Goal: Task Accomplishment & Management: Use online tool/utility

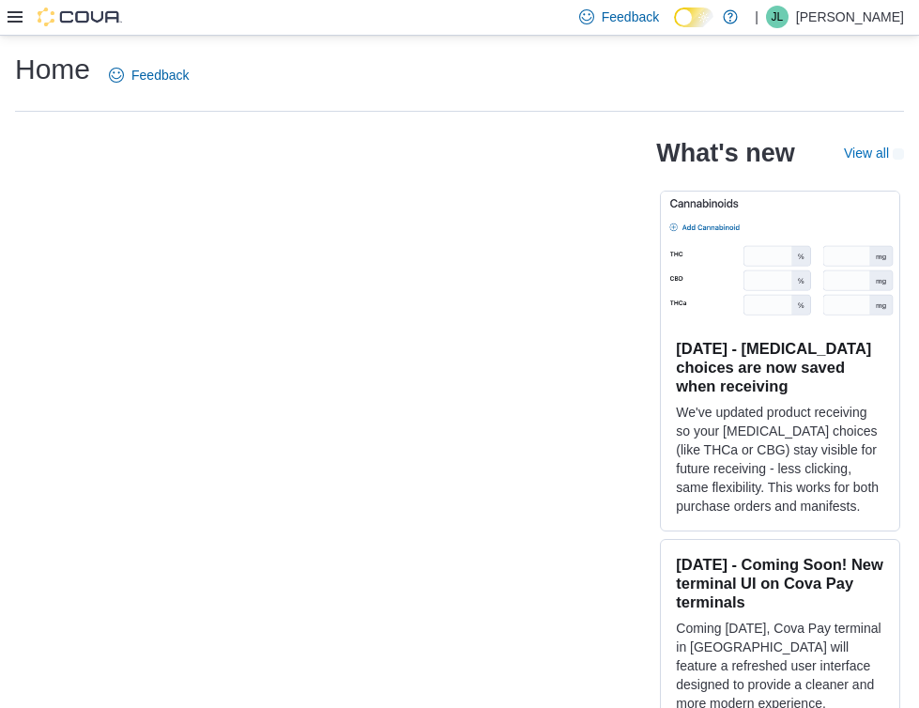
click at [13, 22] on icon at bounding box center [15, 16] width 15 height 11
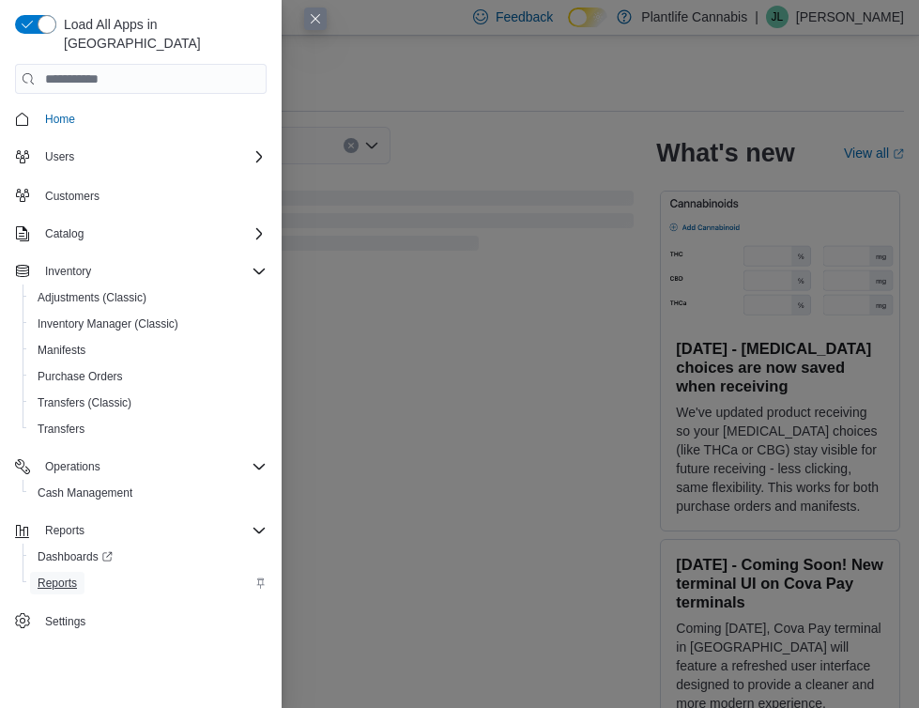
click at [69, 575] on span "Reports" at bounding box center [57, 582] width 39 height 15
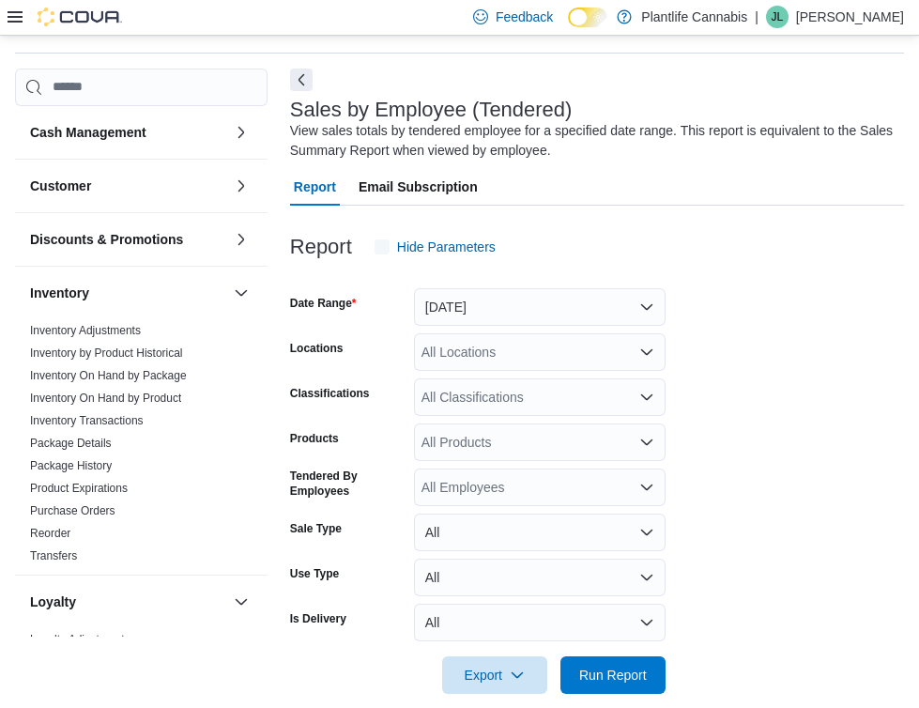
scroll to position [63, 0]
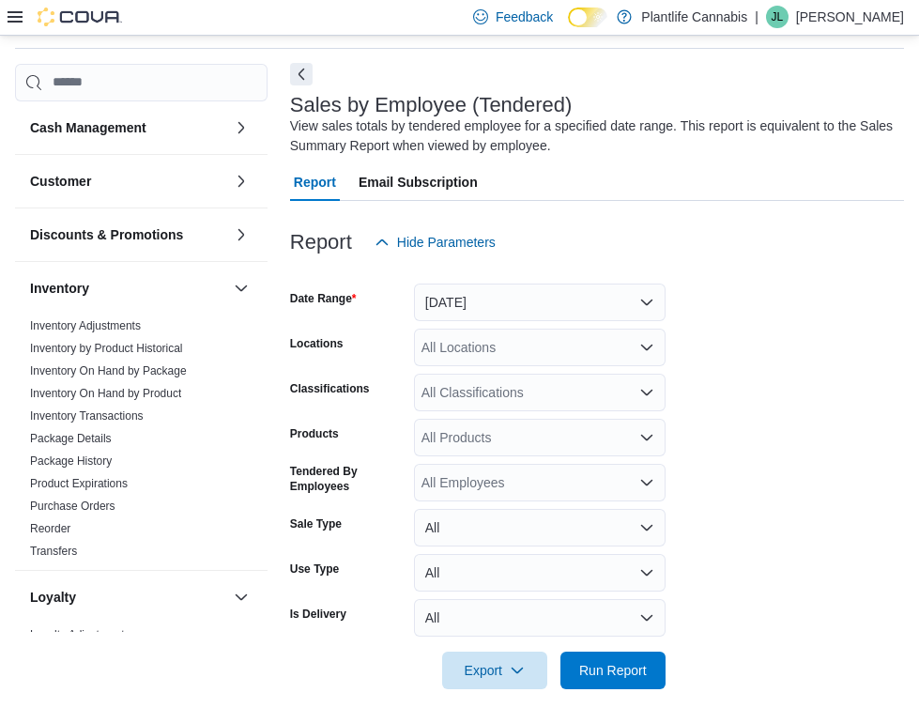
click at [308, 76] on button "Next" at bounding box center [301, 74] width 23 height 23
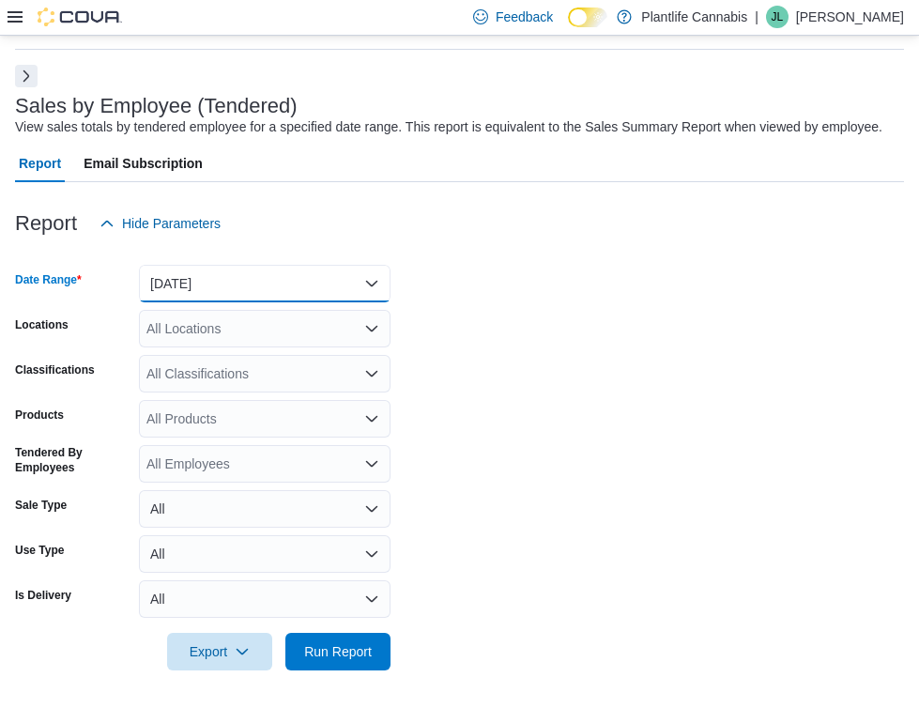
click at [326, 302] on button "[DATE]" at bounding box center [265, 284] width 252 height 38
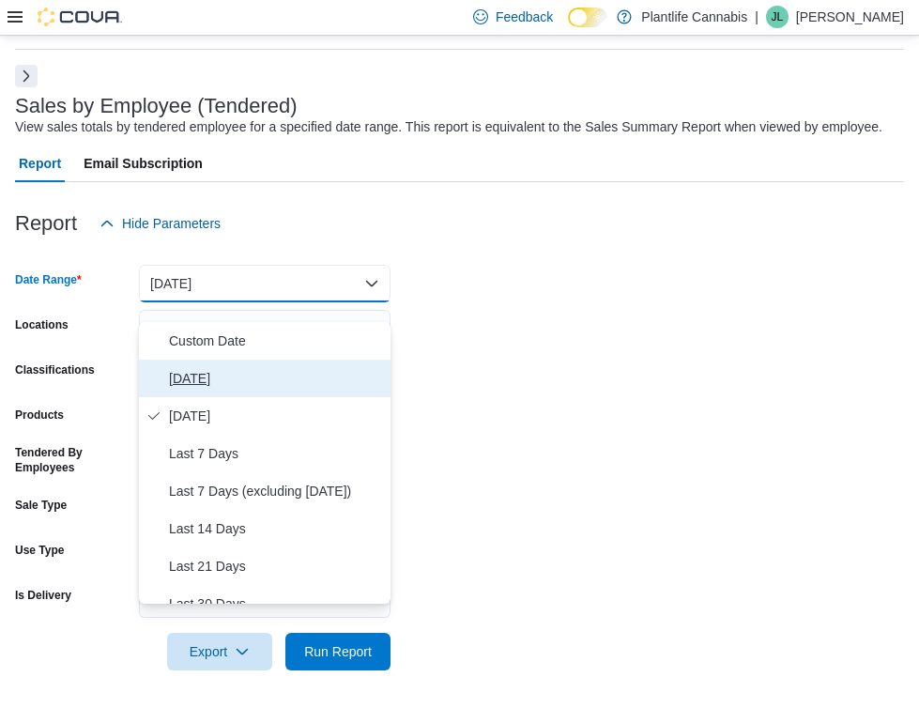
click at [301, 367] on span "[DATE]" at bounding box center [276, 378] width 214 height 23
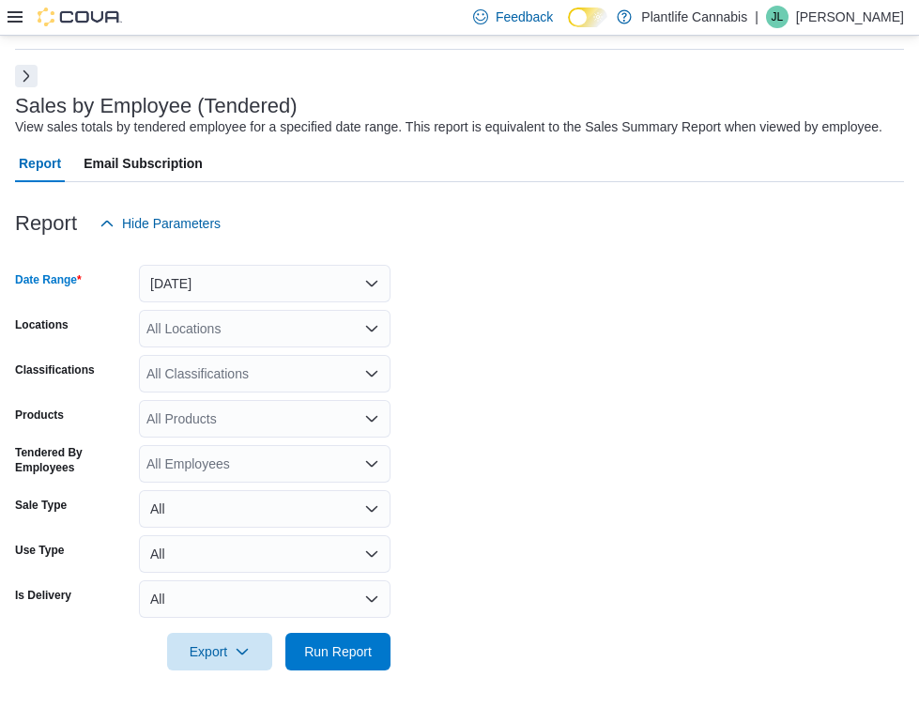
click at [301, 347] on div "All Locations" at bounding box center [265, 329] width 252 height 38
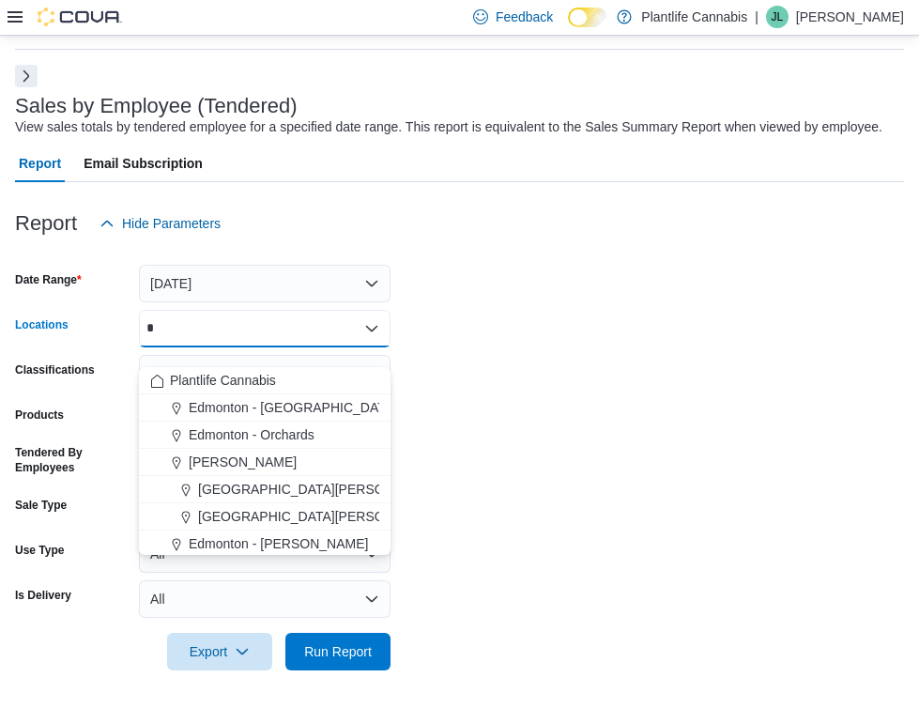
type input "**"
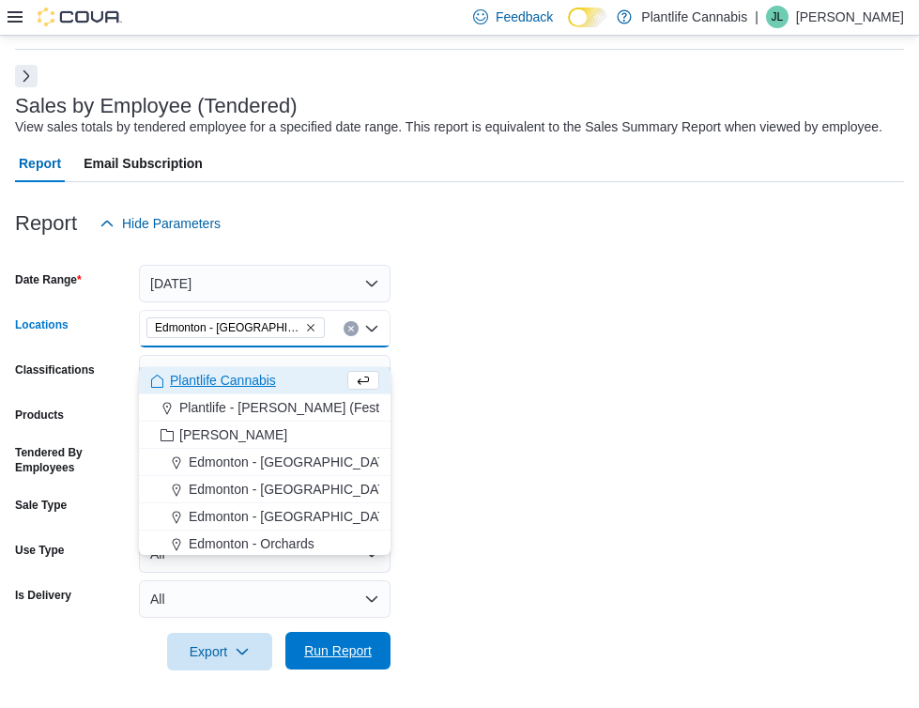
click at [335, 660] on span "Run Report" at bounding box center [338, 650] width 68 height 19
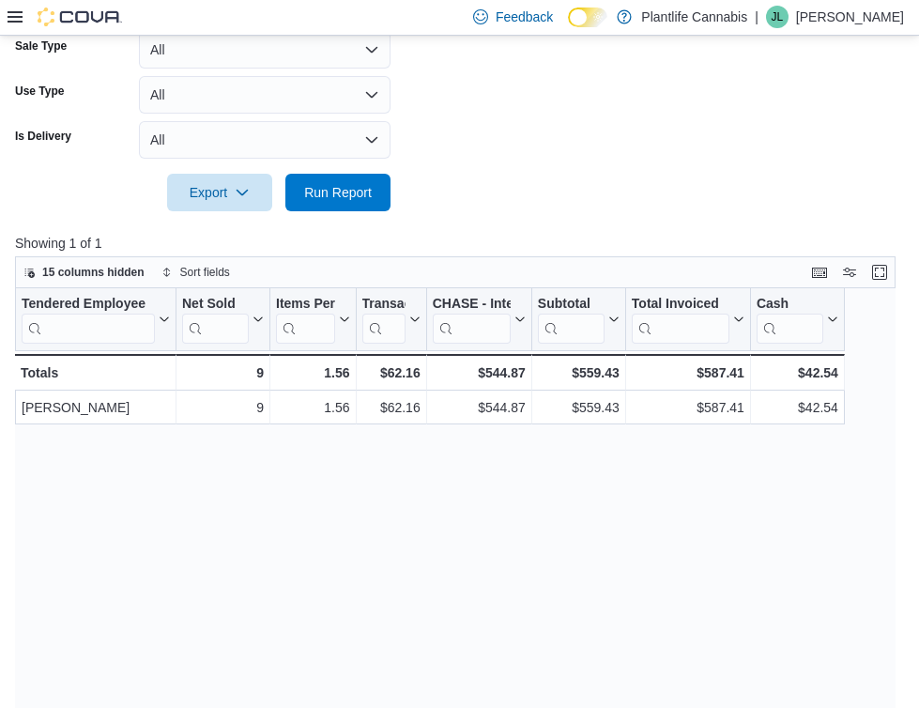
scroll to position [522, 0]
